Goal: Transaction & Acquisition: Download file/media

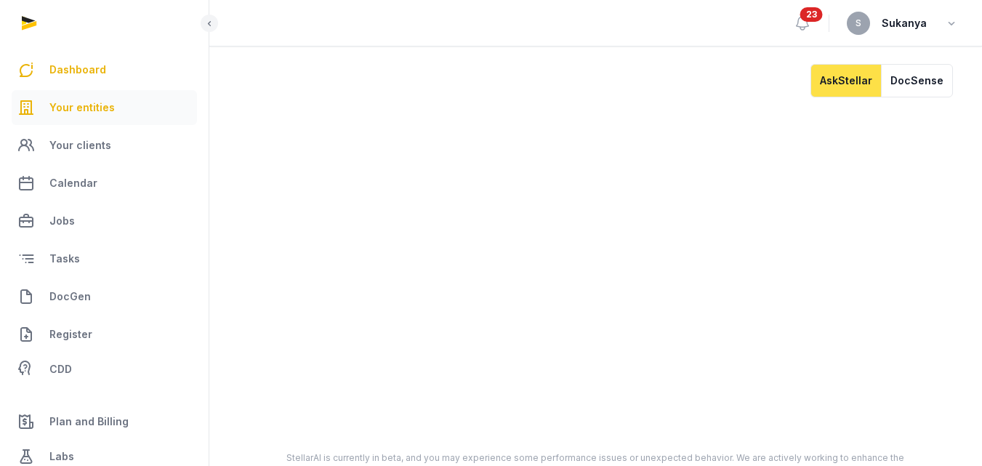
click at [97, 108] on span "Your entities" at bounding box center [81, 107] width 65 height 17
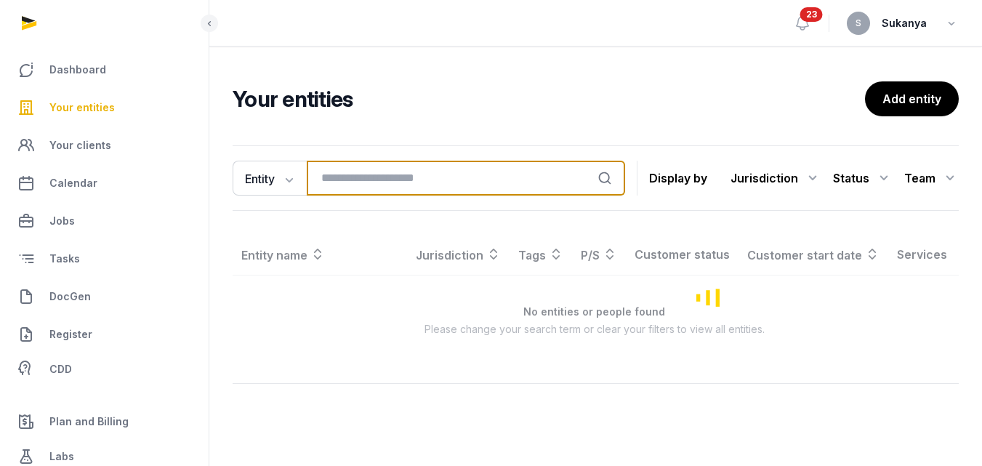
click at [352, 182] on input "search" at bounding box center [466, 178] width 318 height 35
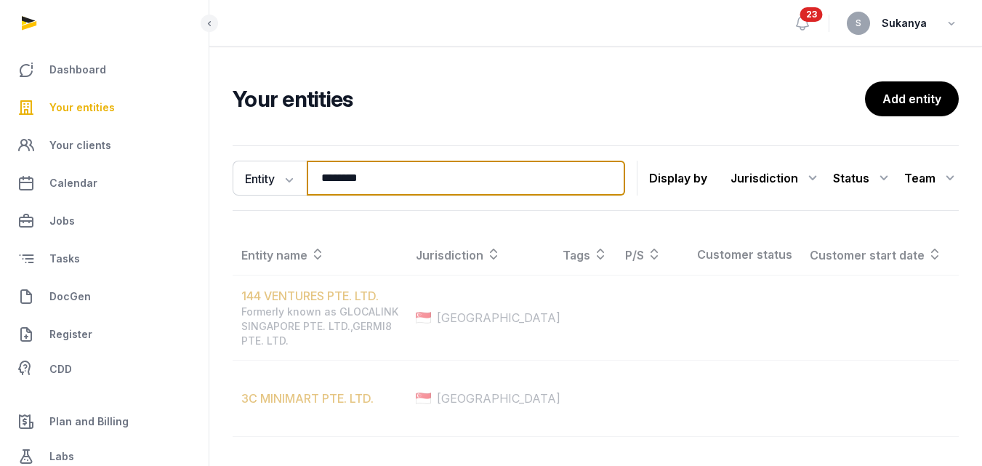
type input "********"
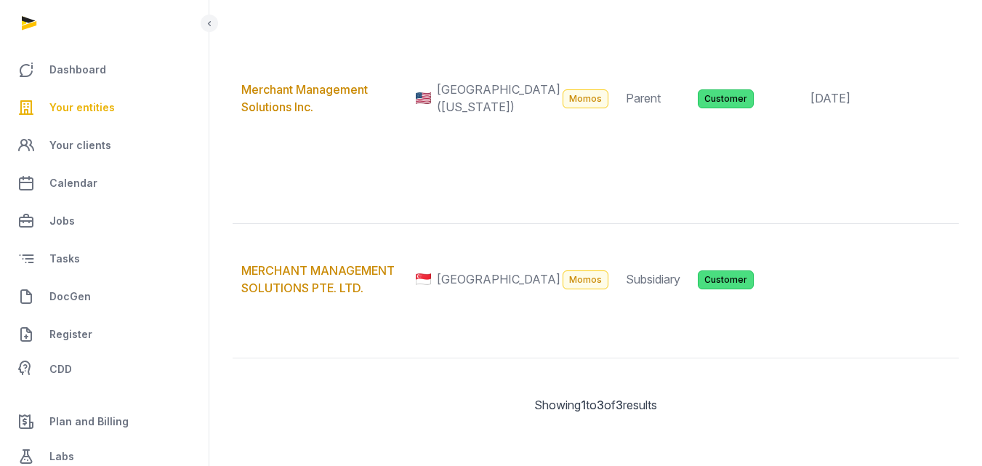
scroll to position [477, 0]
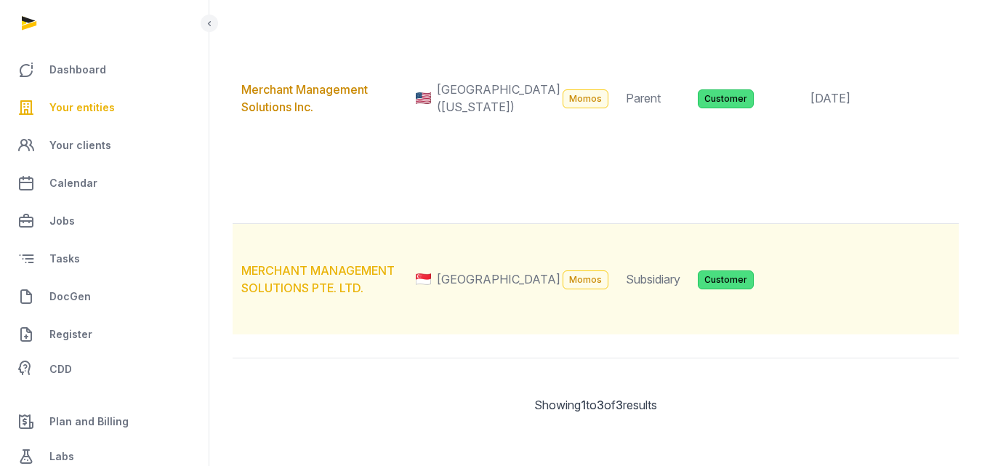
click at [345, 263] on link "MERCHANT MANAGEMENT SOLUTIONS PTE. LTD." at bounding box center [317, 279] width 153 height 32
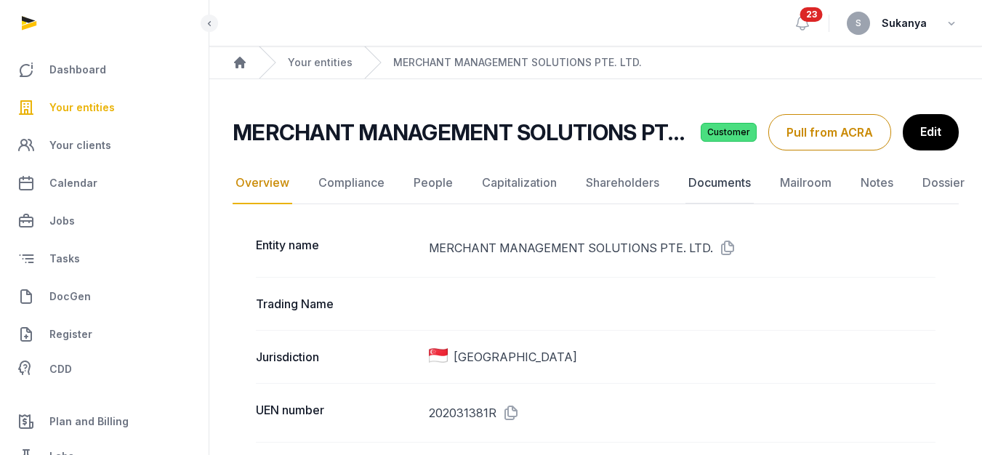
click at [717, 182] on link "Documents" at bounding box center [719, 183] width 68 height 42
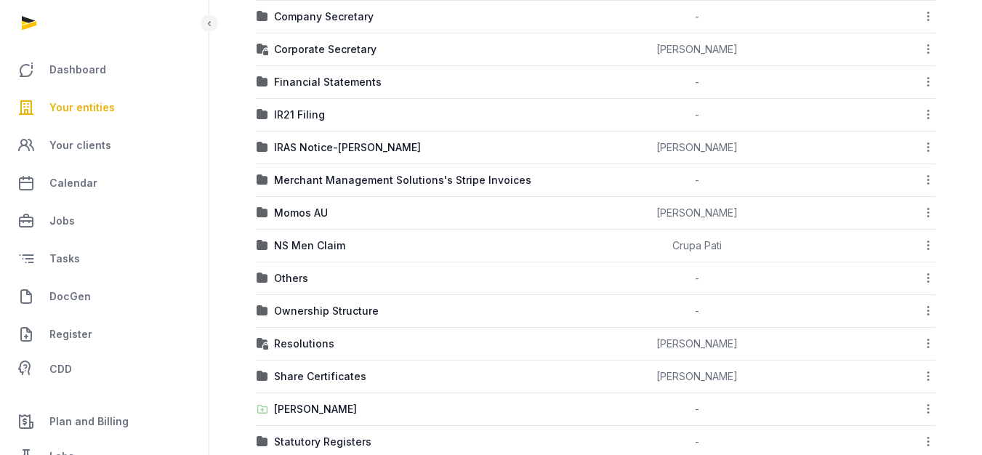
scroll to position [534, 0]
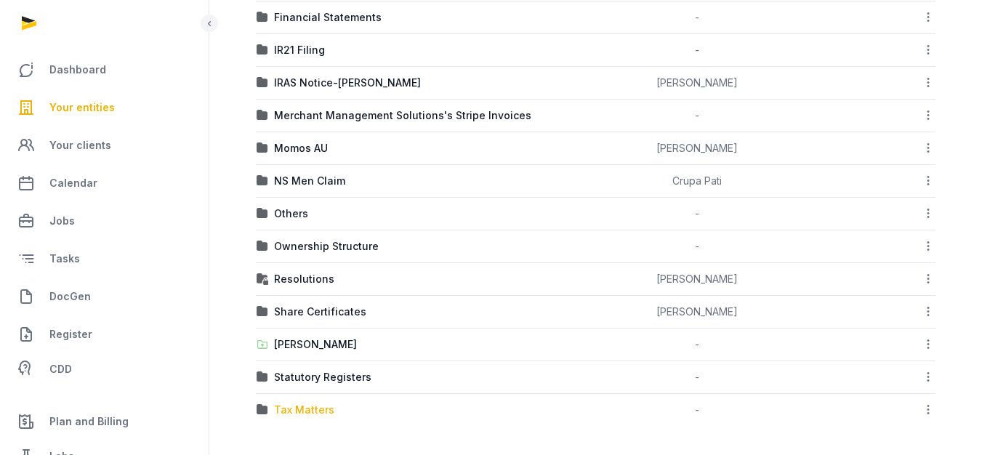
click at [304, 408] on div "Tax Matters" at bounding box center [304, 410] width 60 height 15
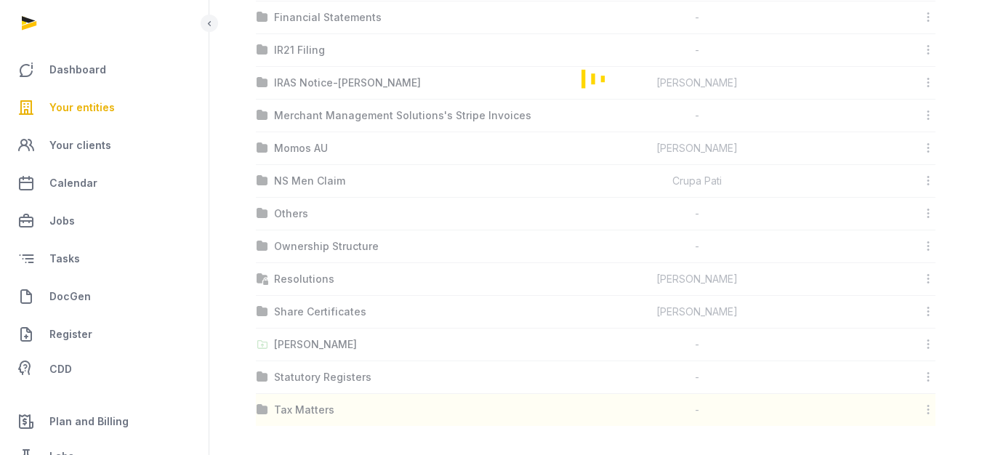
scroll to position [11, 0]
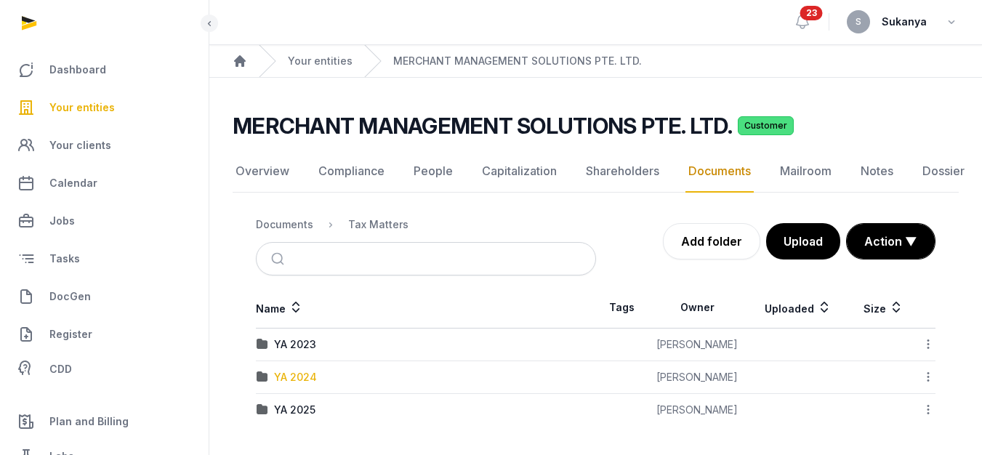
click at [305, 370] on div "YA 2024" at bounding box center [295, 377] width 43 height 15
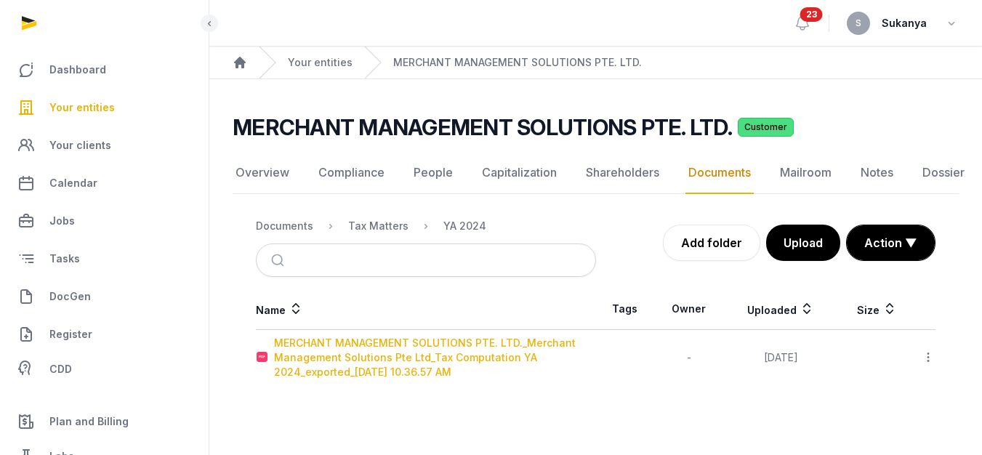
click at [470, 346] on div "MERCHANT MANAGEMENT SOLUTIONS PTE. LTD._Merchant Management Solutions Pte Ltd_T…" at bounding box center [434, 358] width 321 height 44
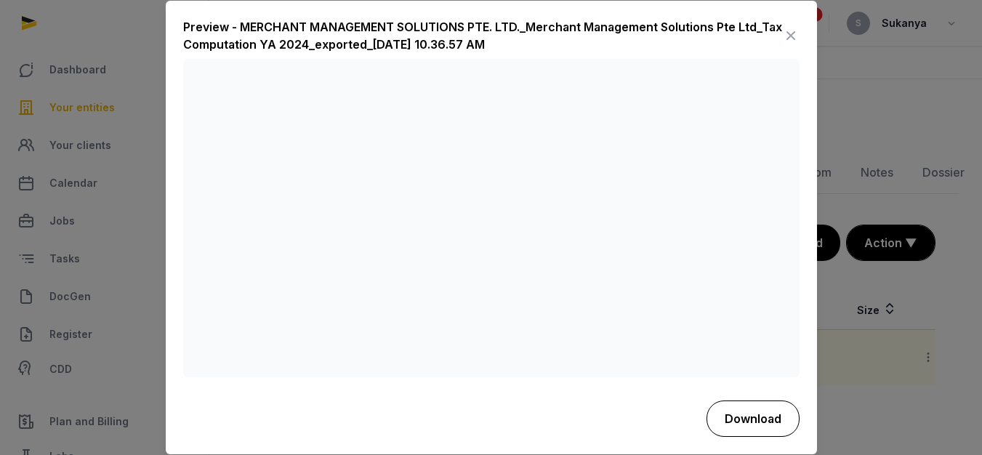
click at [724, 417] on button "Download" at bounding box center [752, 418] width 93 height 36
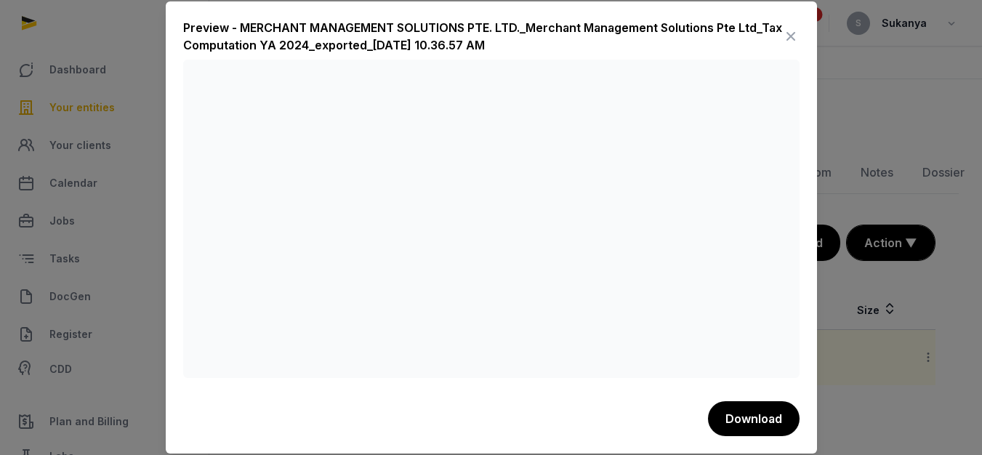
click at [791, 33] on icon at bounding box center [790, 36] width 17 height 23
